Goal: Transaction & Acquisition: Download file/media

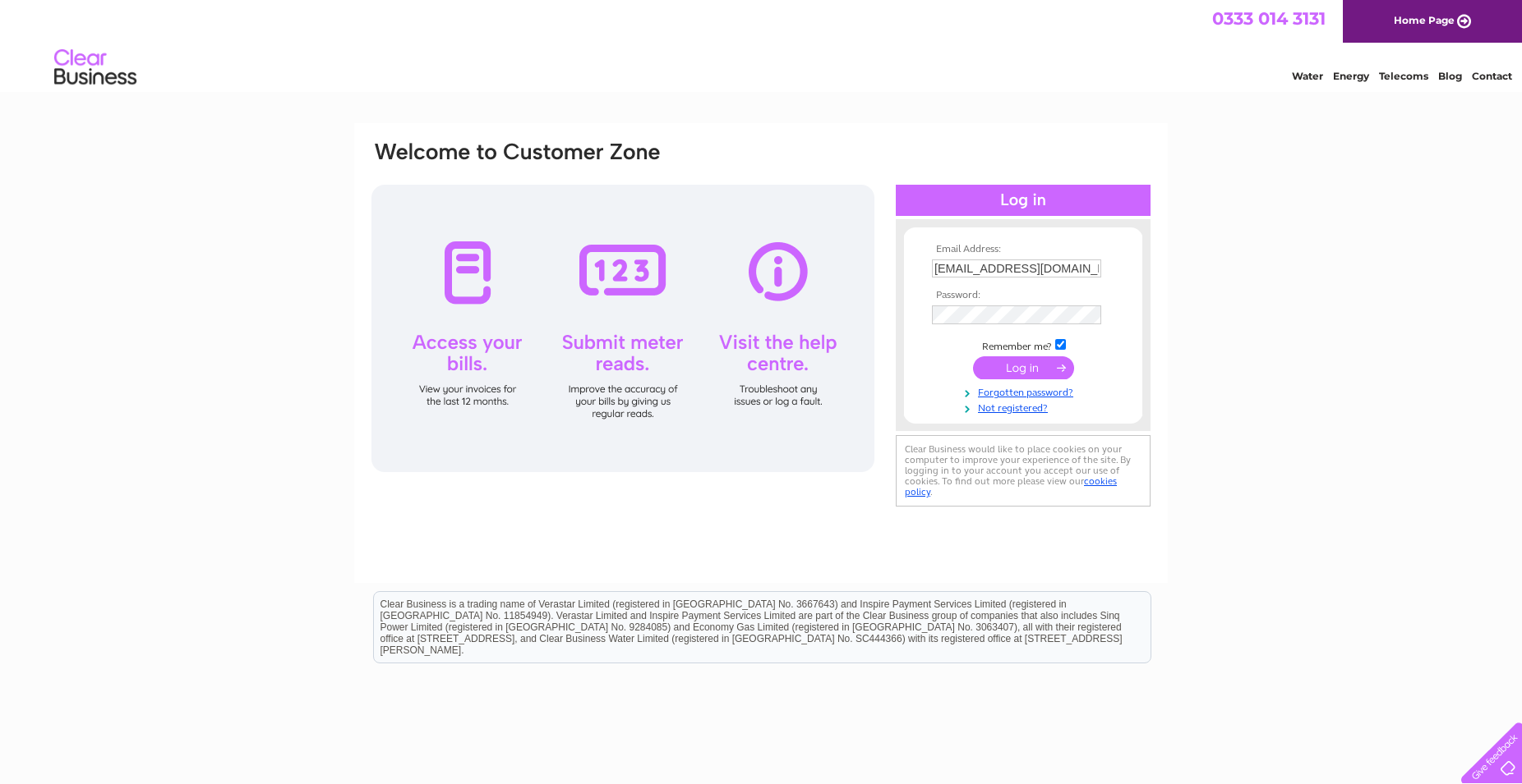
click at [1024, 367] on input "submit" at bounding box center [1023, 367] width 101 height 23
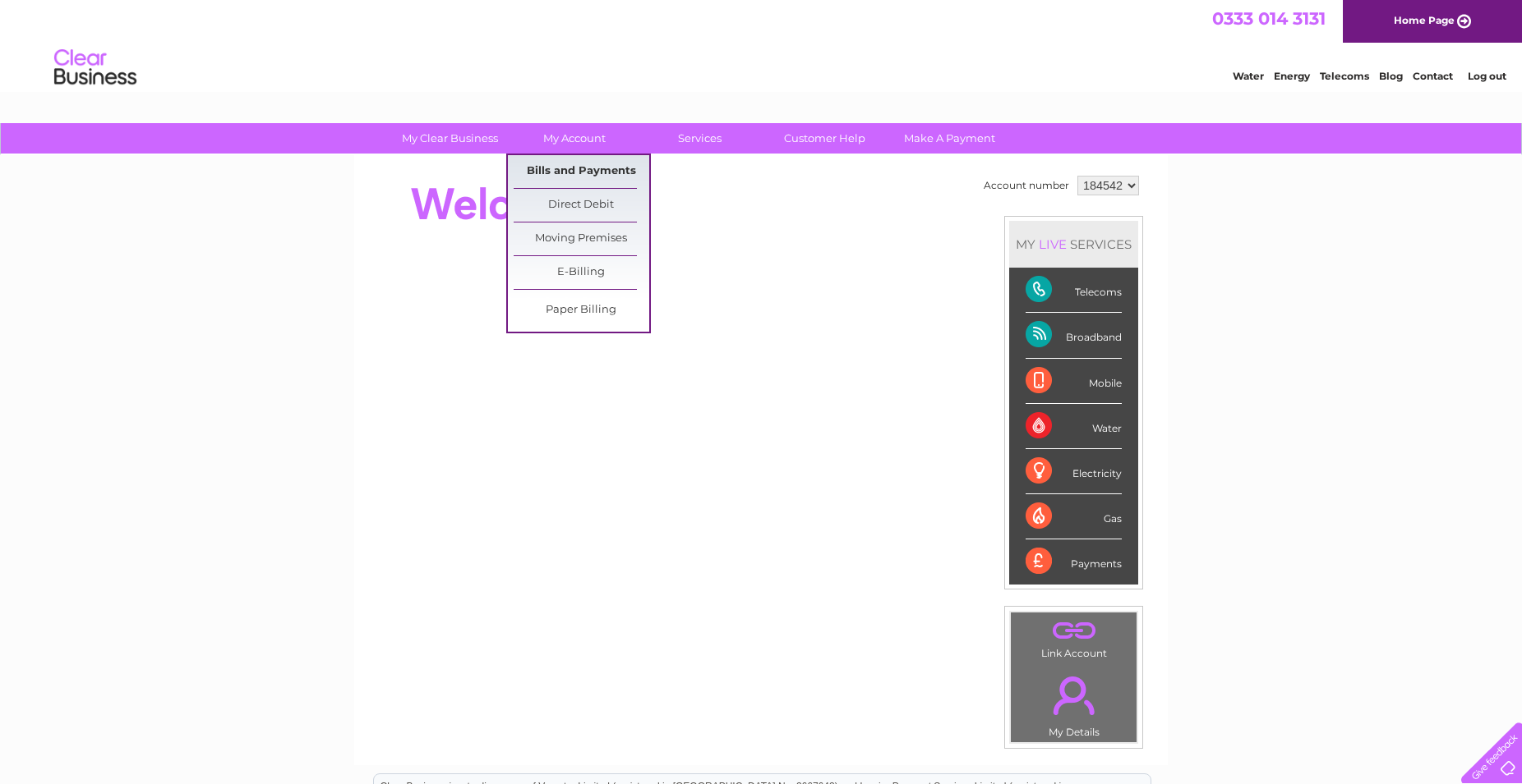
click at [566, 164] on link "Bills and Payments" at bounding box center [581, 171] width 135 height 33
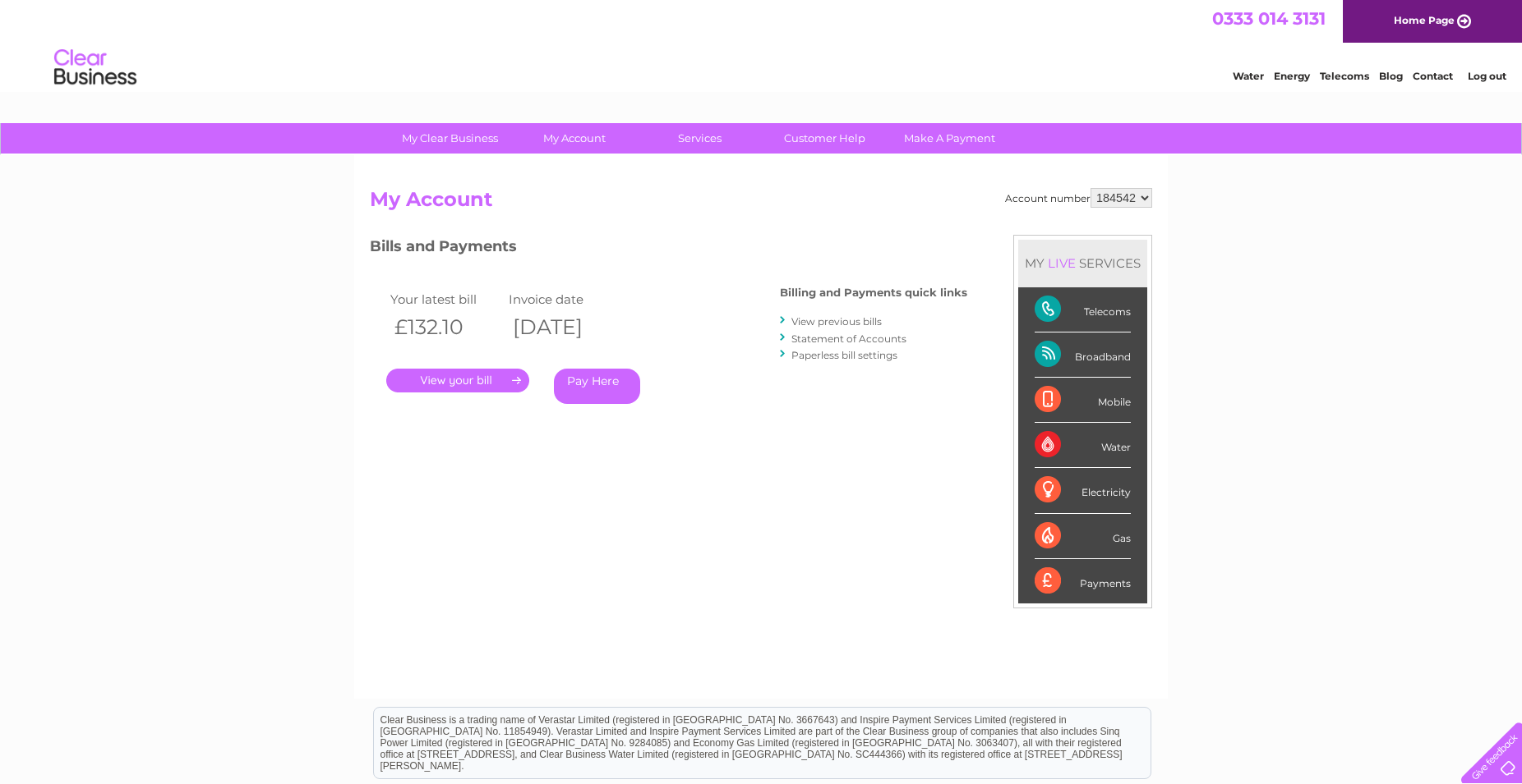
click at [452, 377] on link "." at bounding box center [457, 381] width 143 height 24
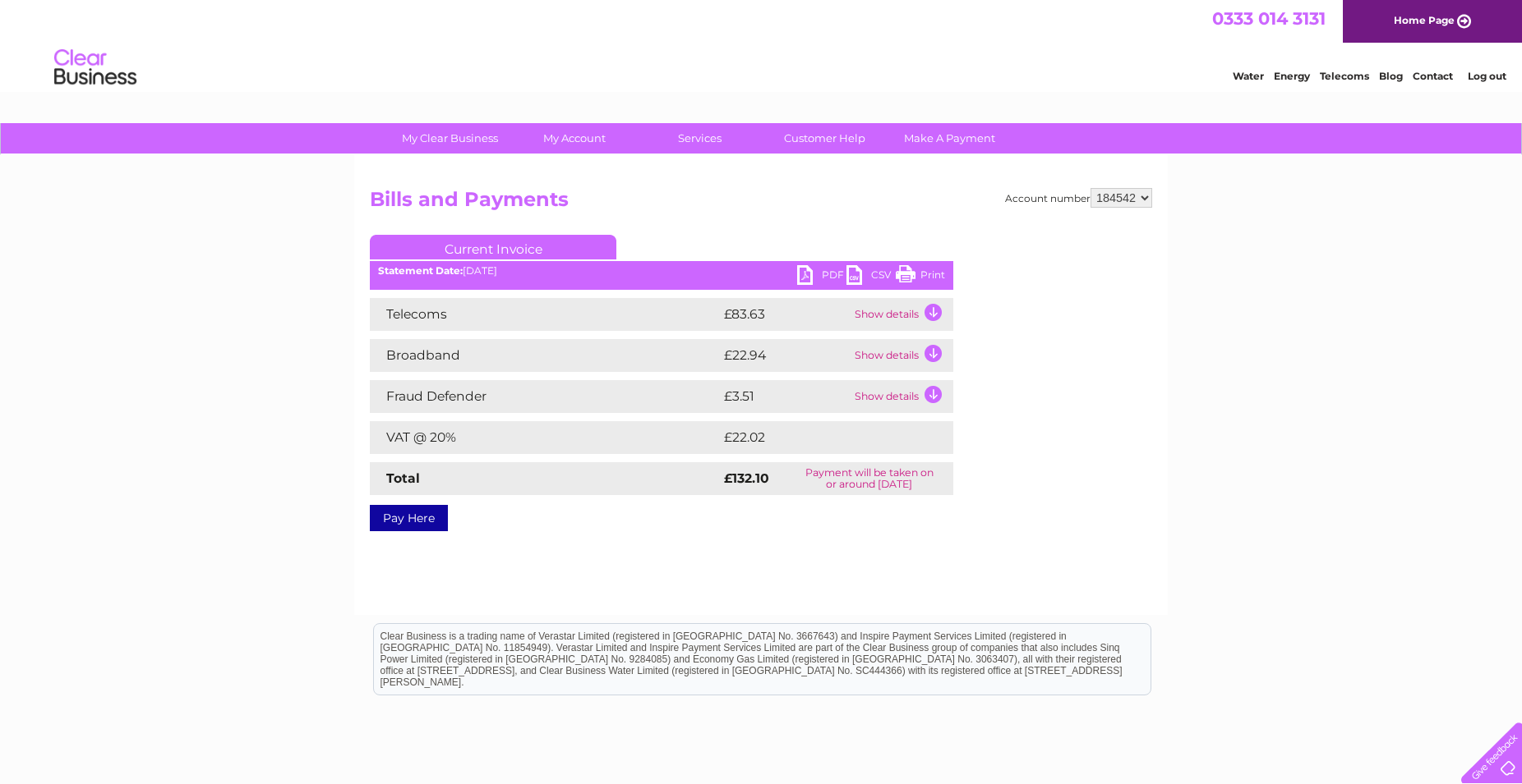
click at [831, 273] on link "PDF" at bounding box center [822, 277] width 49 height 24
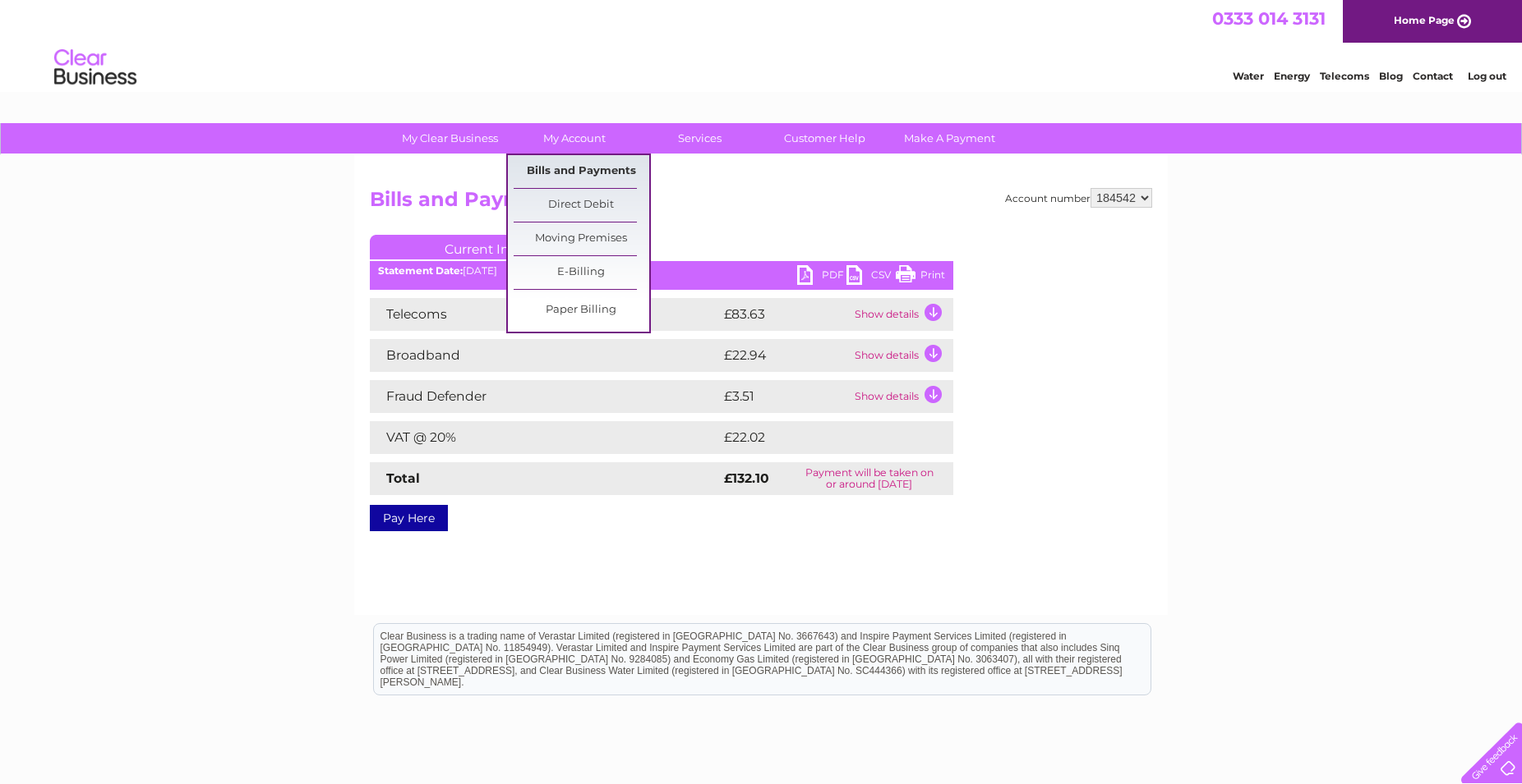
click at [571, 166] on link "Bills and Payments" at bounding box center [581, 171] width 135 height 33
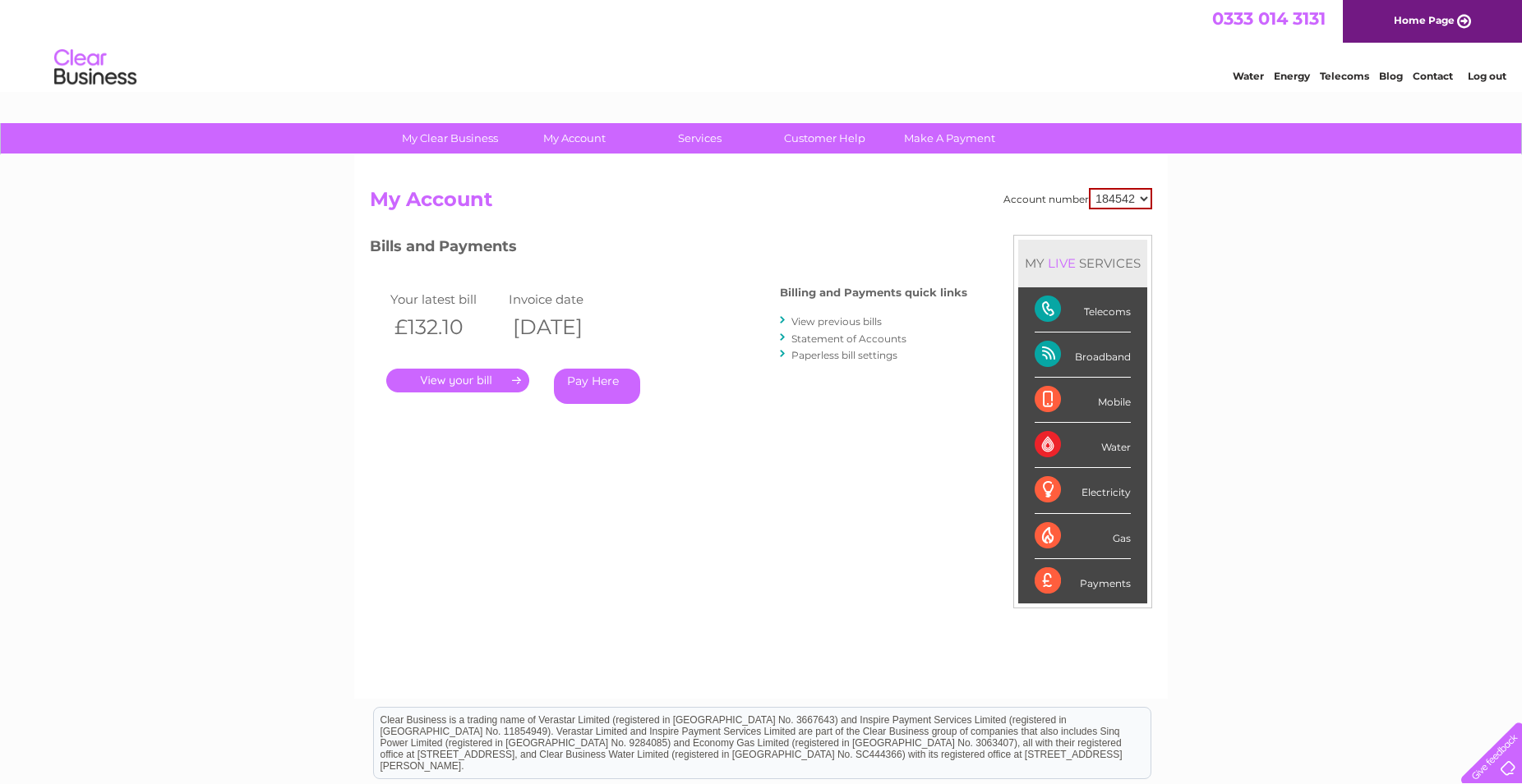
click at [836, 317] on link "View previous bills" at bounding box center [837, 321] width 91 height 12
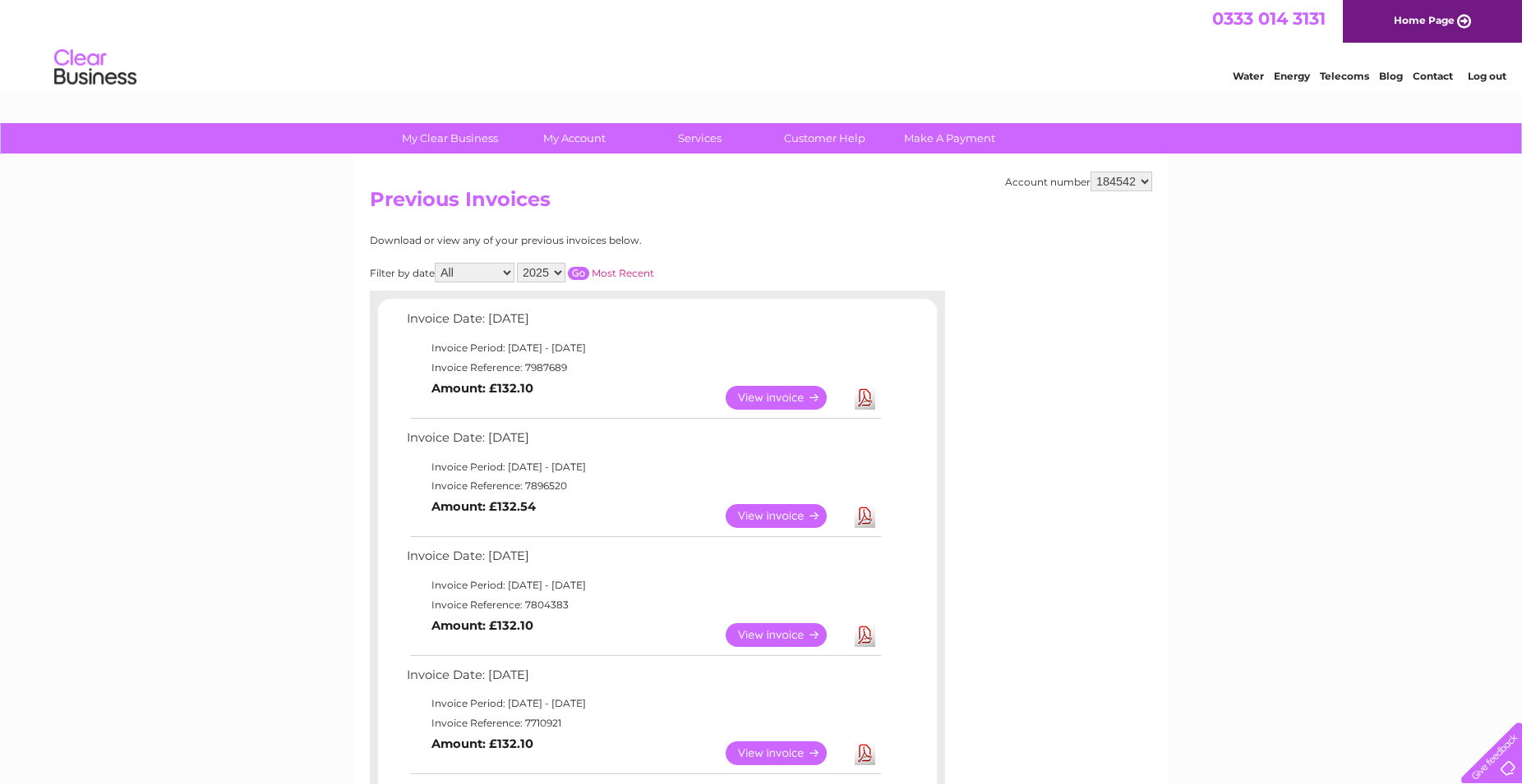
click at [867, 510] on link "Download" at bounding box center [864, 516] width 21 height 24
